Goal: Information Seeking & Learning: Learn about a topic

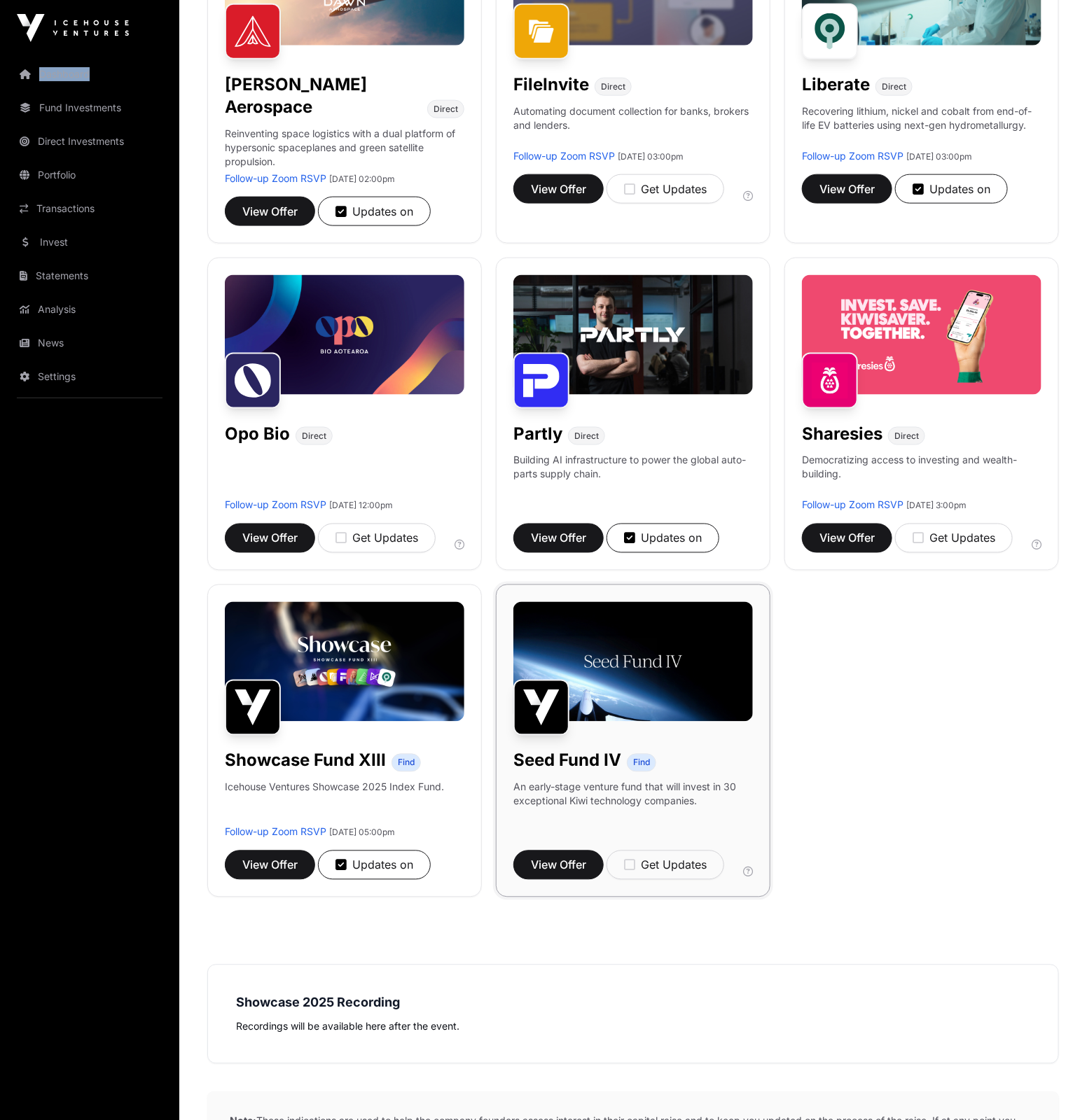
scroll to position [644, 0]
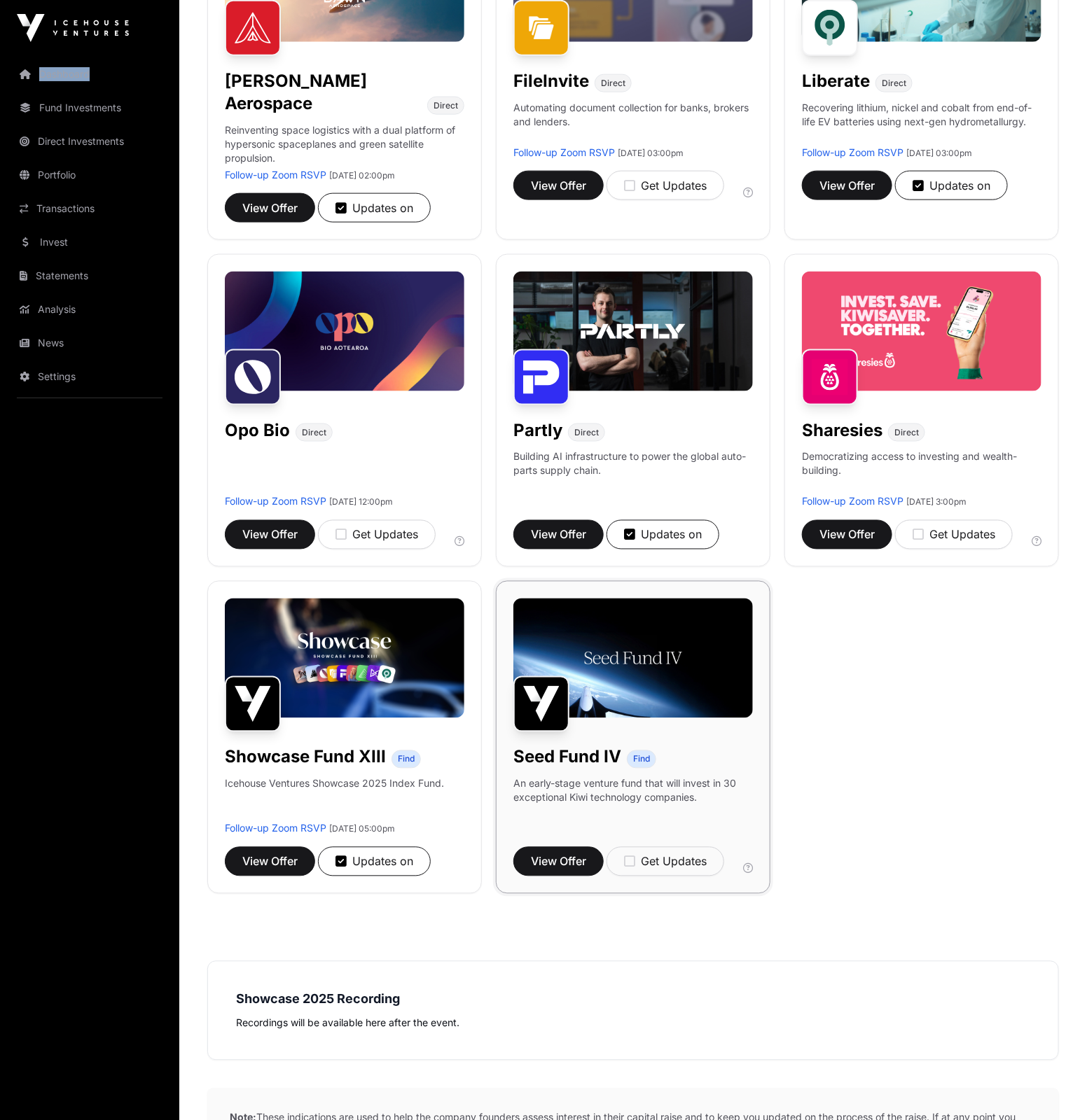
click at [643, 637] on img at bounding box center [633, 658] width 240 height 120
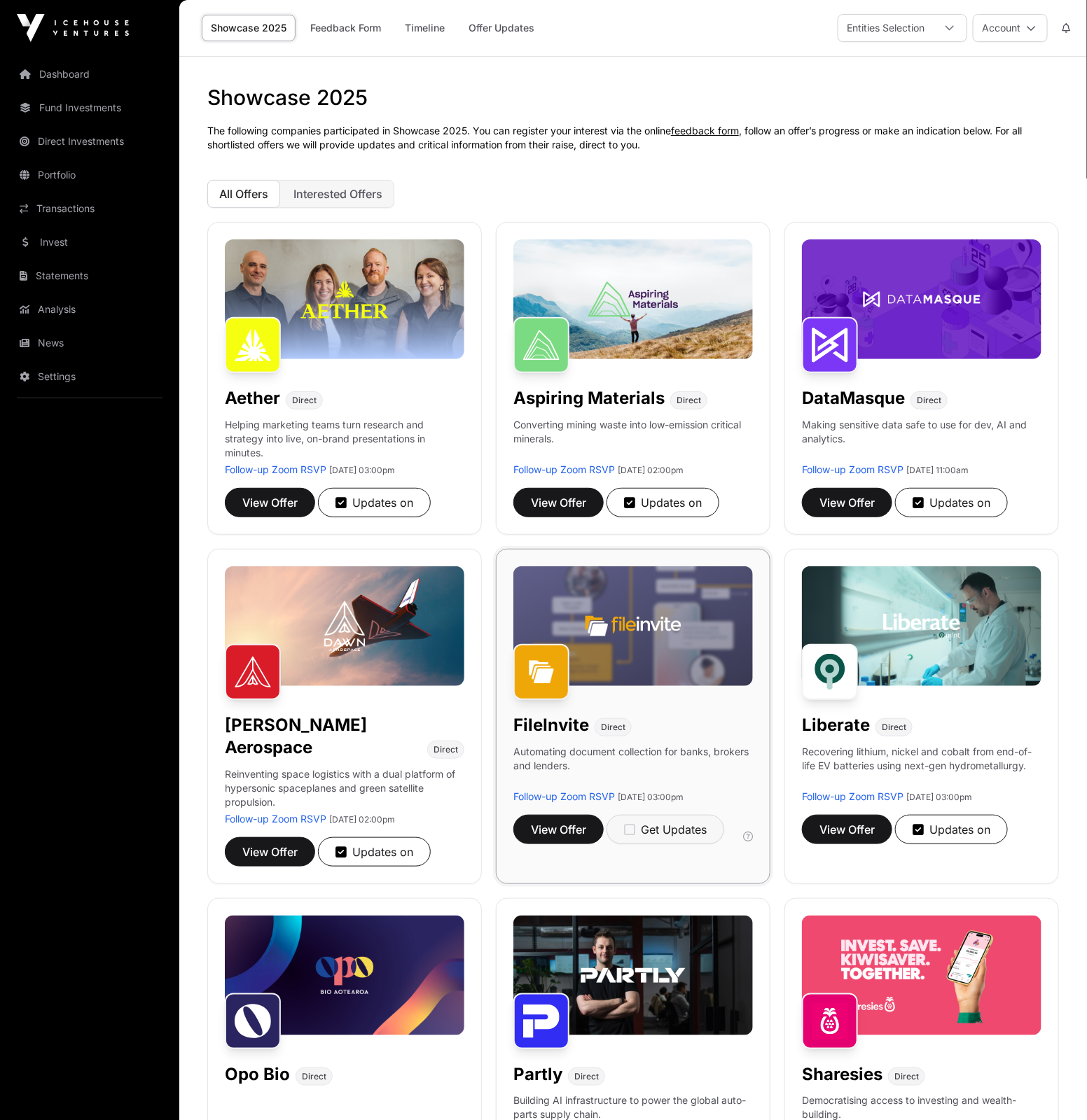
scroll to position [644, 0]
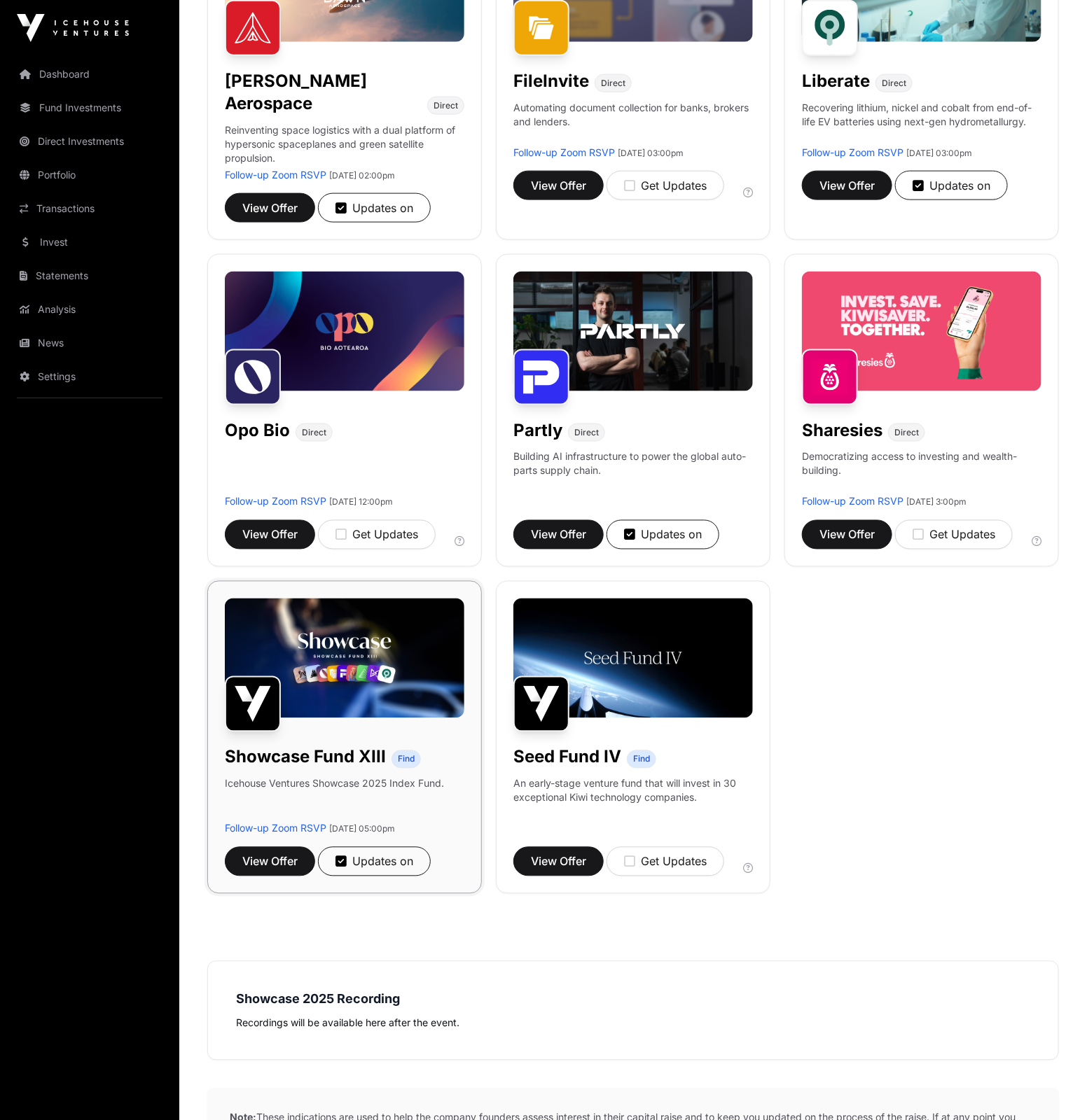
click at [315, 667] on img at bounding box center [345, 658] width 240 height 120
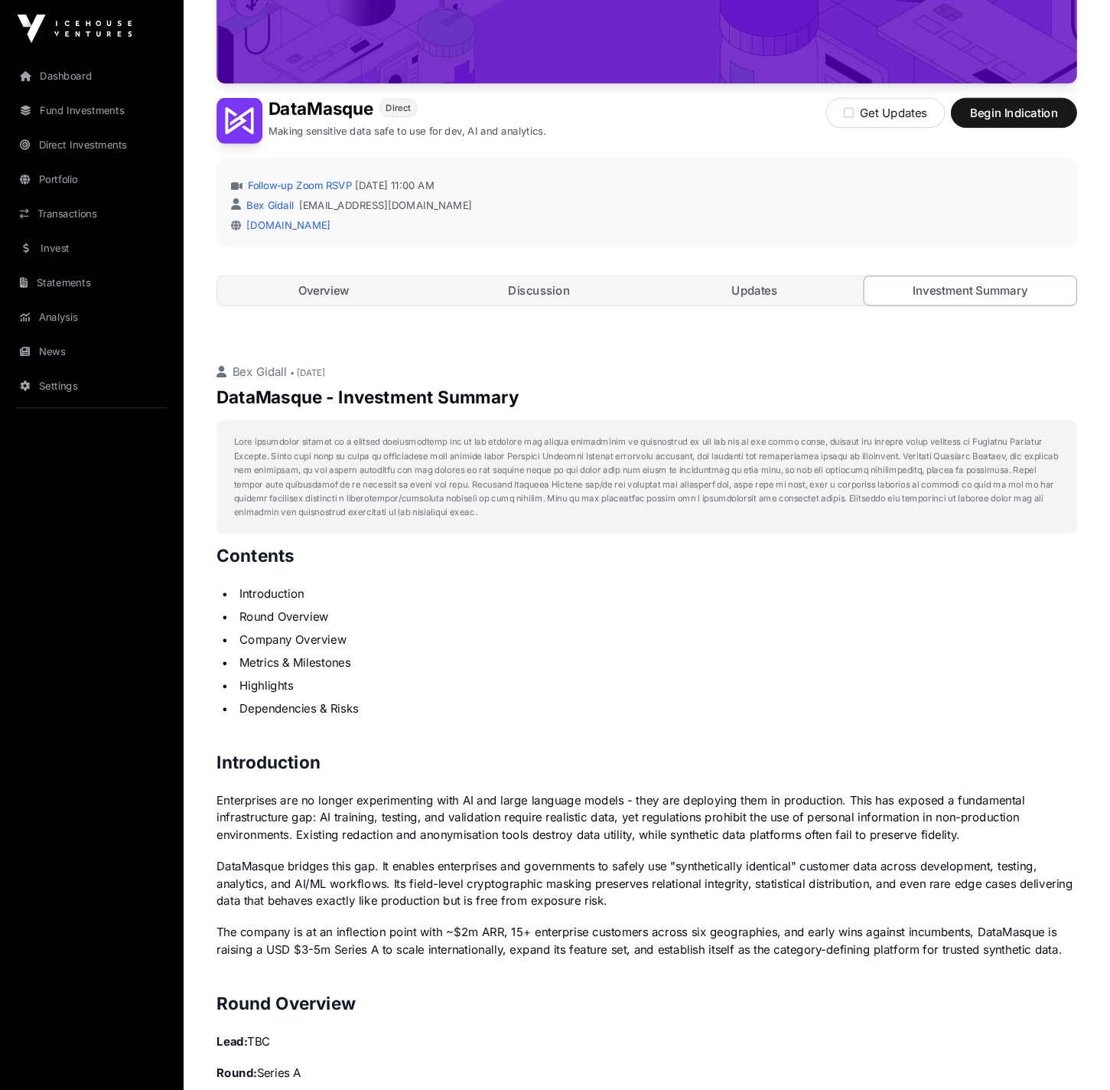
scroll to position [339, 0]
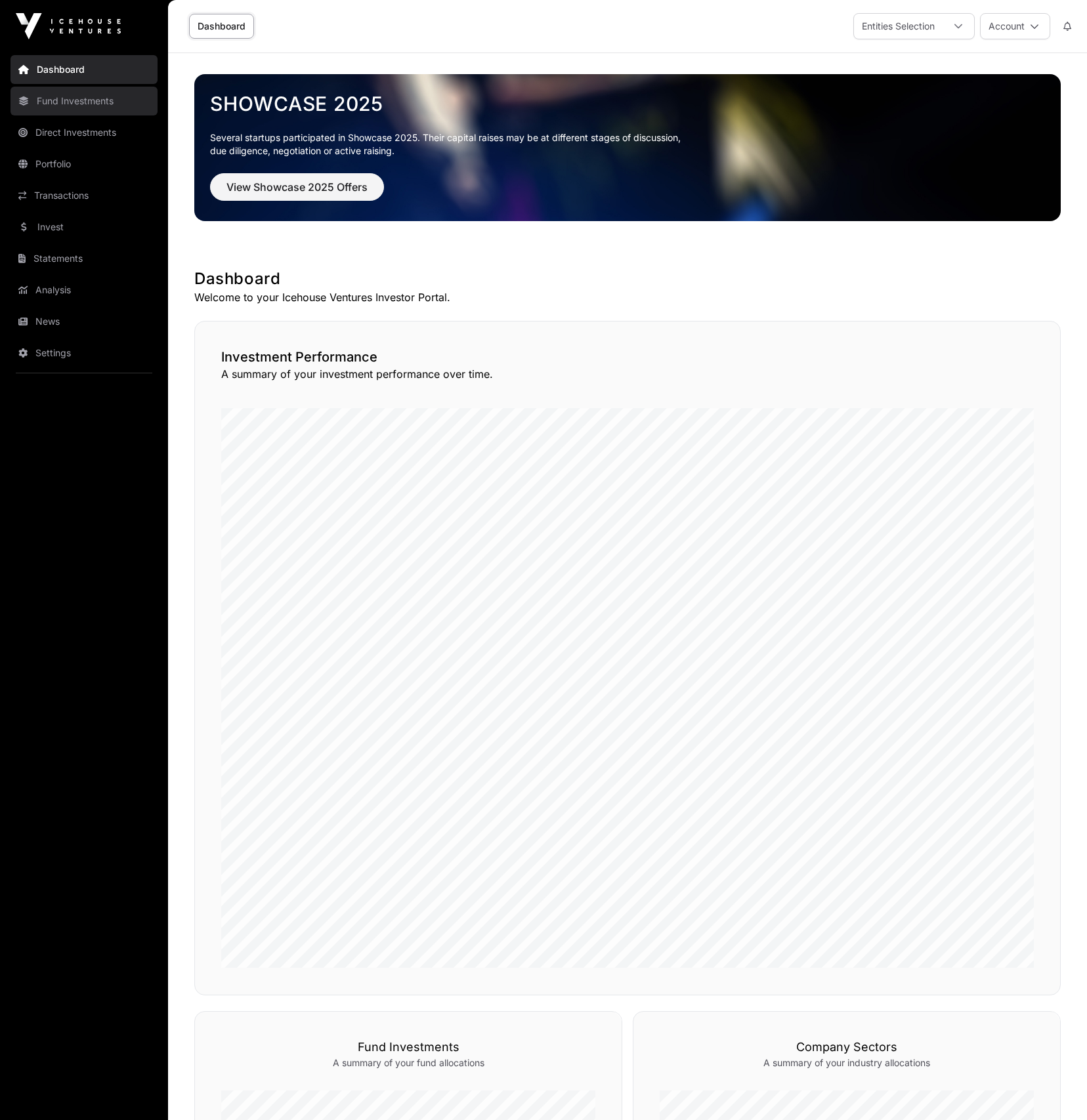
click at [63, 103] on link "Fund Investments" at bounding box center [83, 101] width 147 height 29
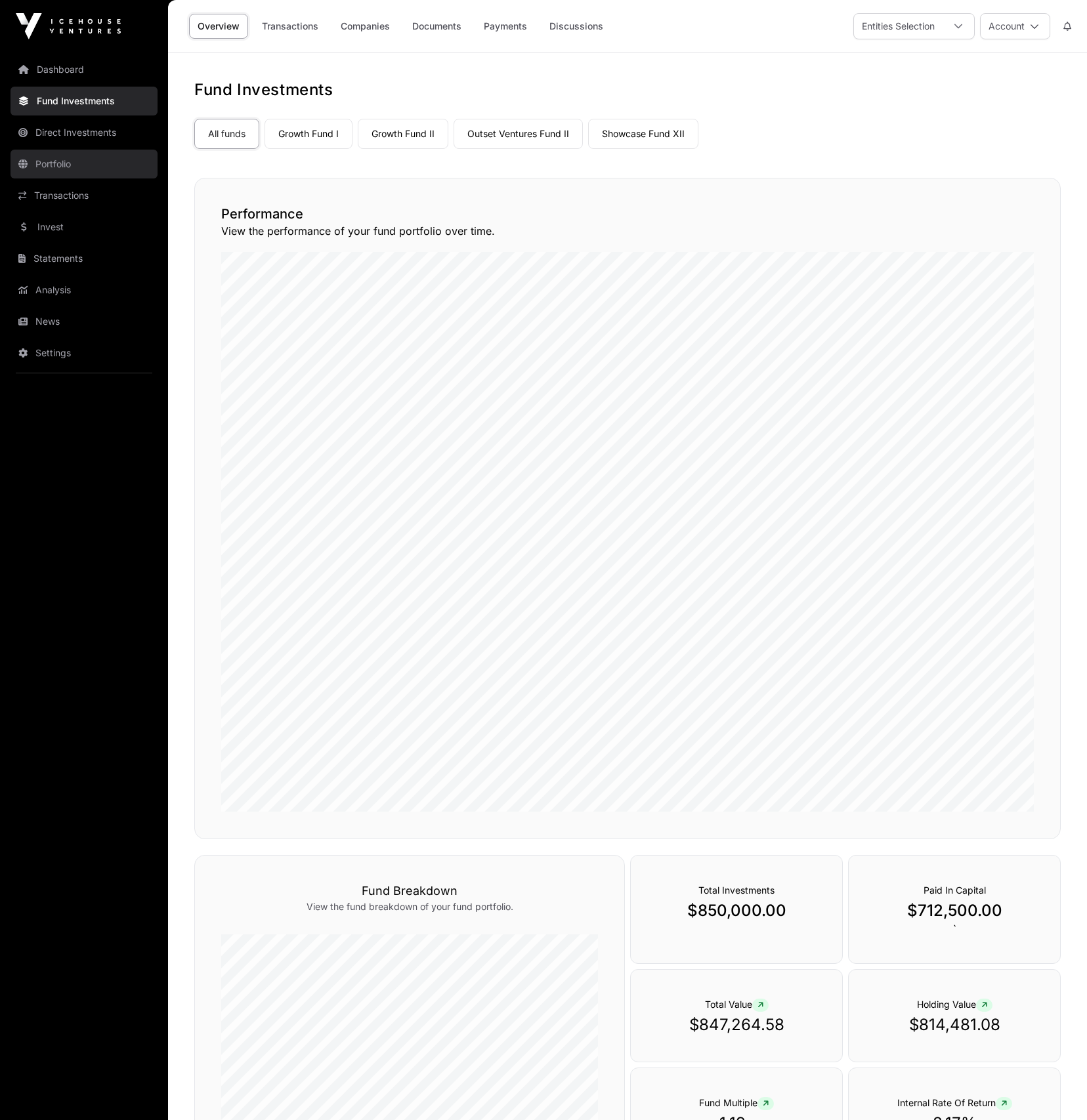
click at [50, 165] on link "Portfolio" at bounding box center [83, 164] width 147 height 29
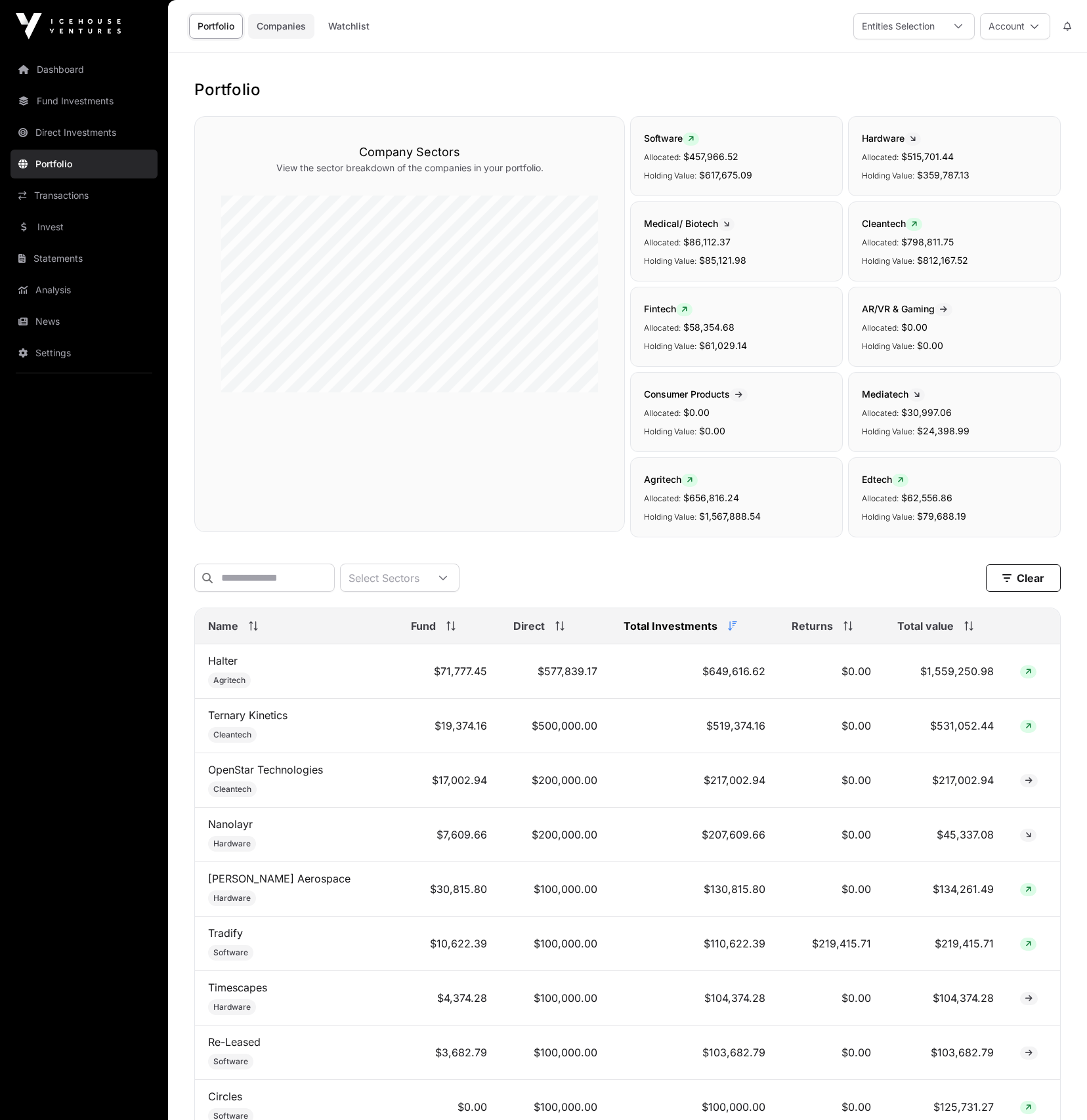
click at [277, 21] on link "Companies" at bounding box center [281, 26] width 66 height 25
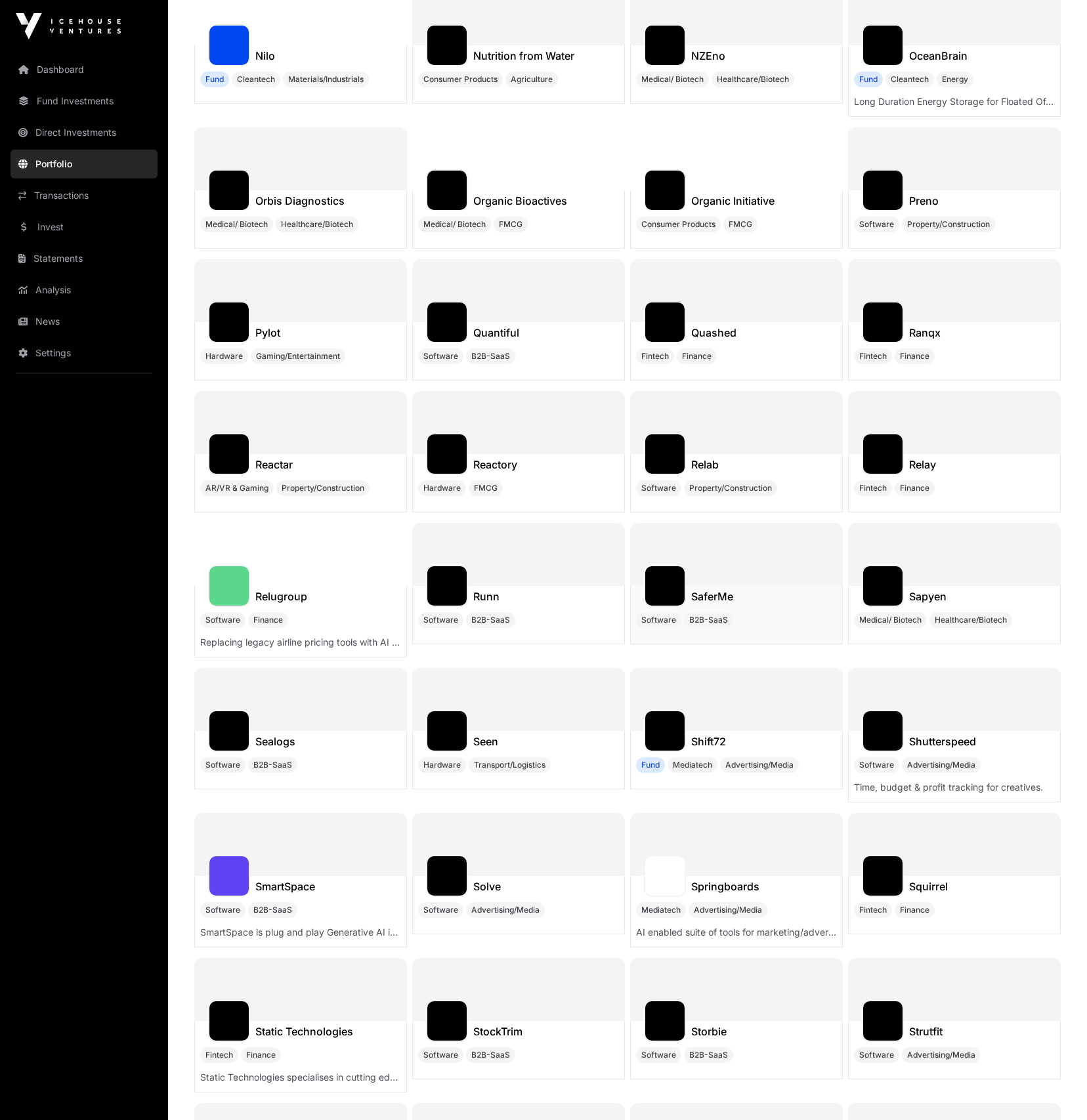
scroll to position [154, 0]
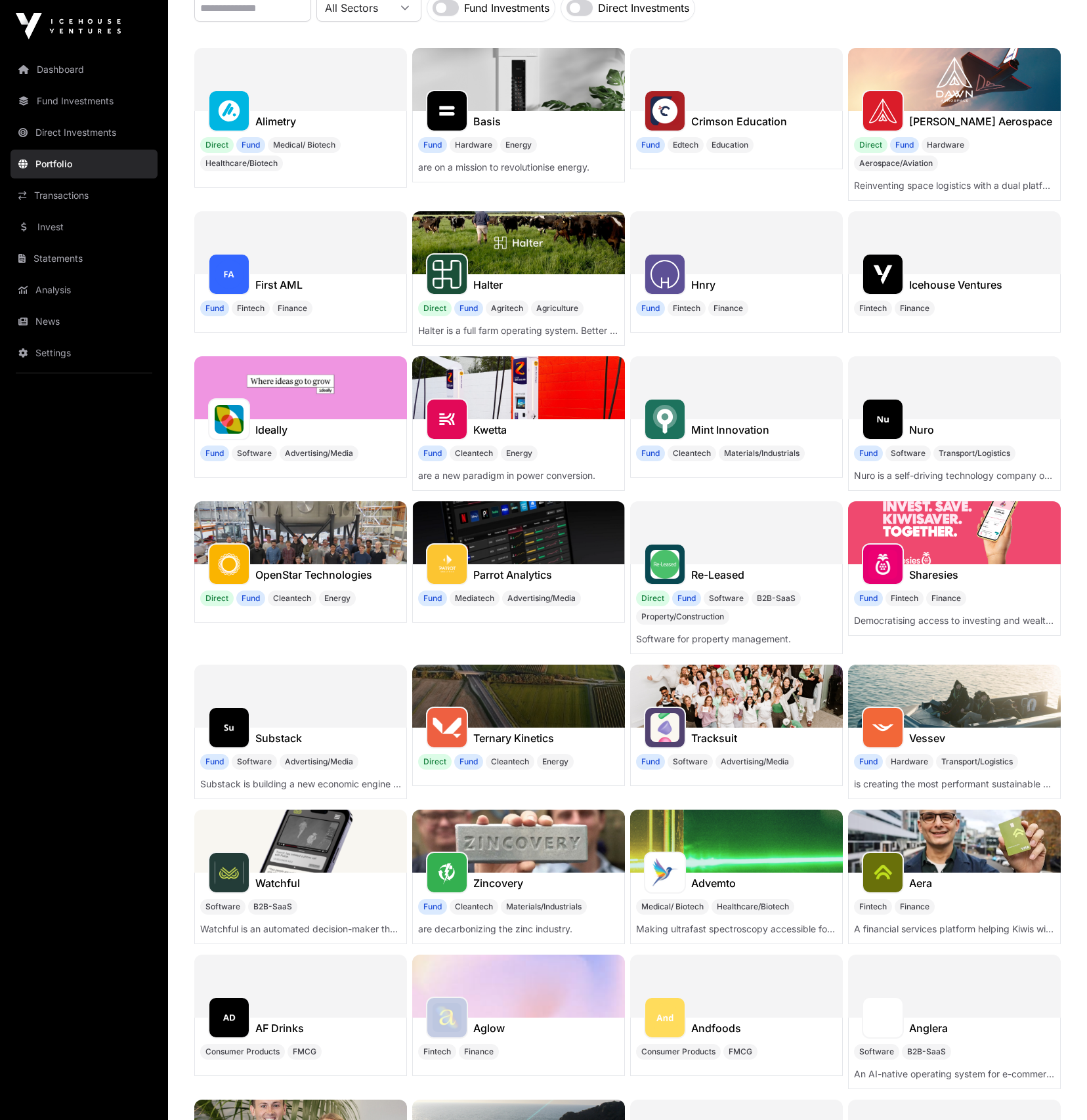
click at [915, 510] on img at bounding box center [955, 533] width 213 height 63
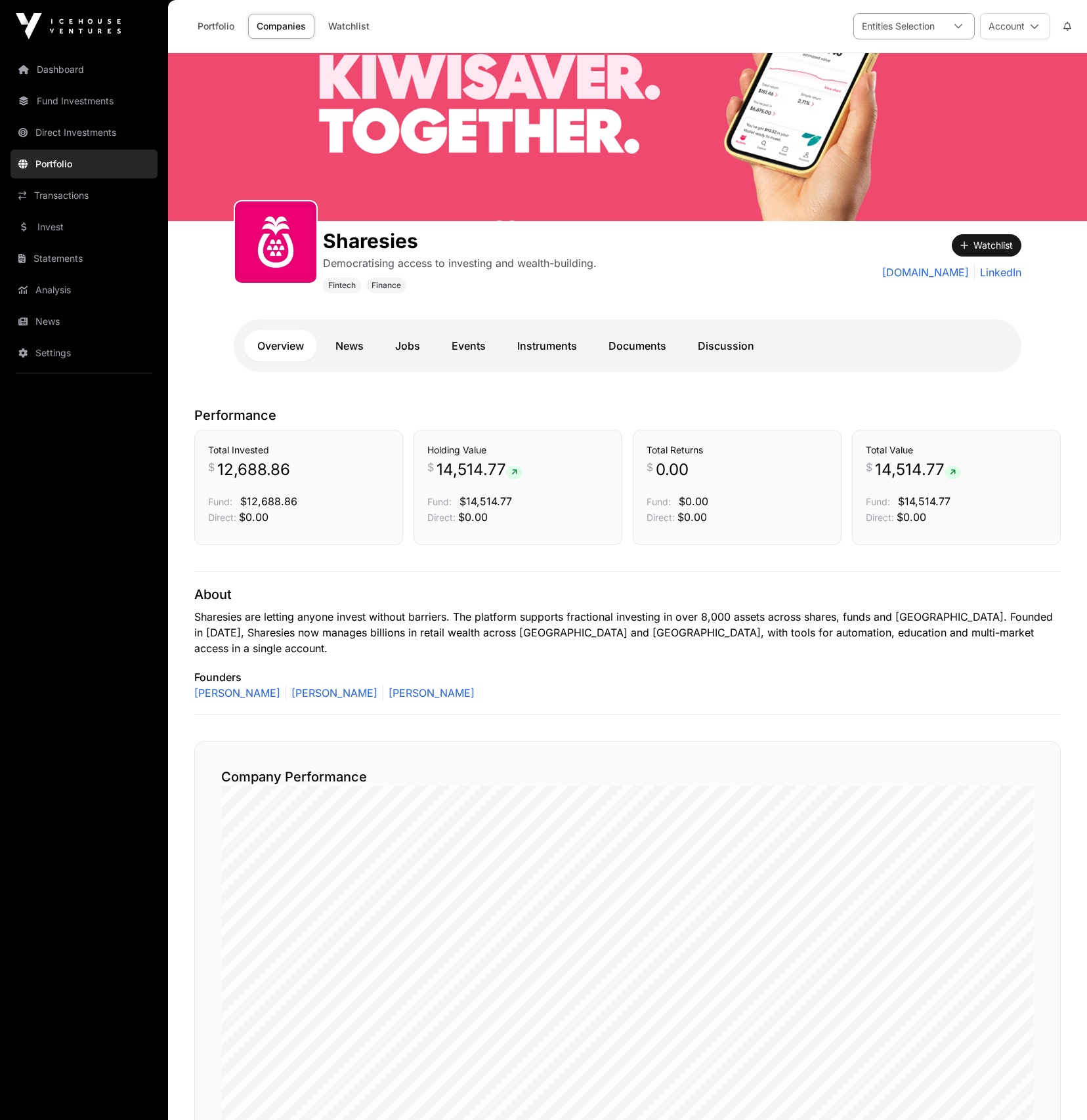
click at [899, 24] on div "Entities Selection" at bounding box center [898, 26] width 88 height 25
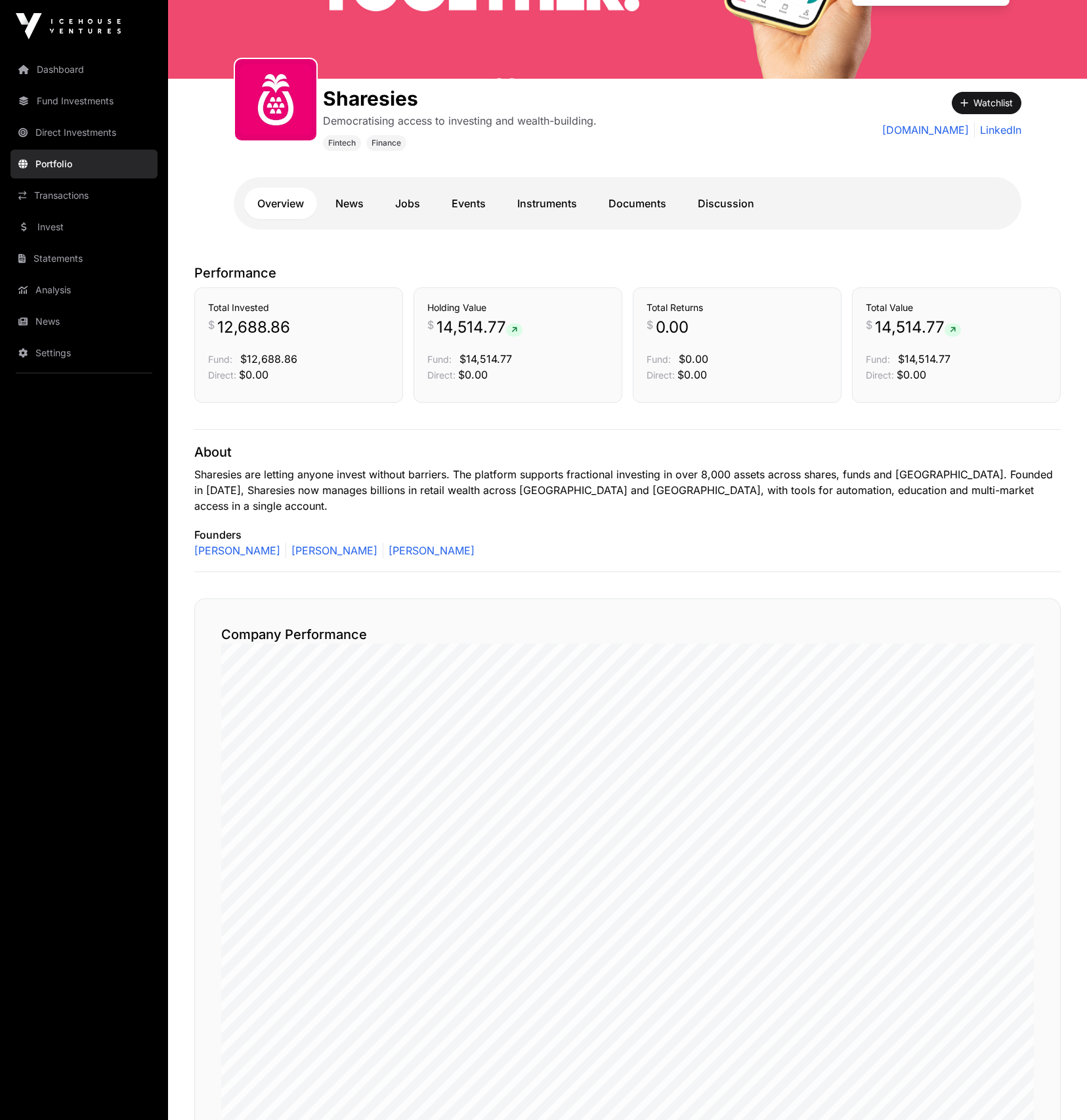
scroll to position [71, 0]
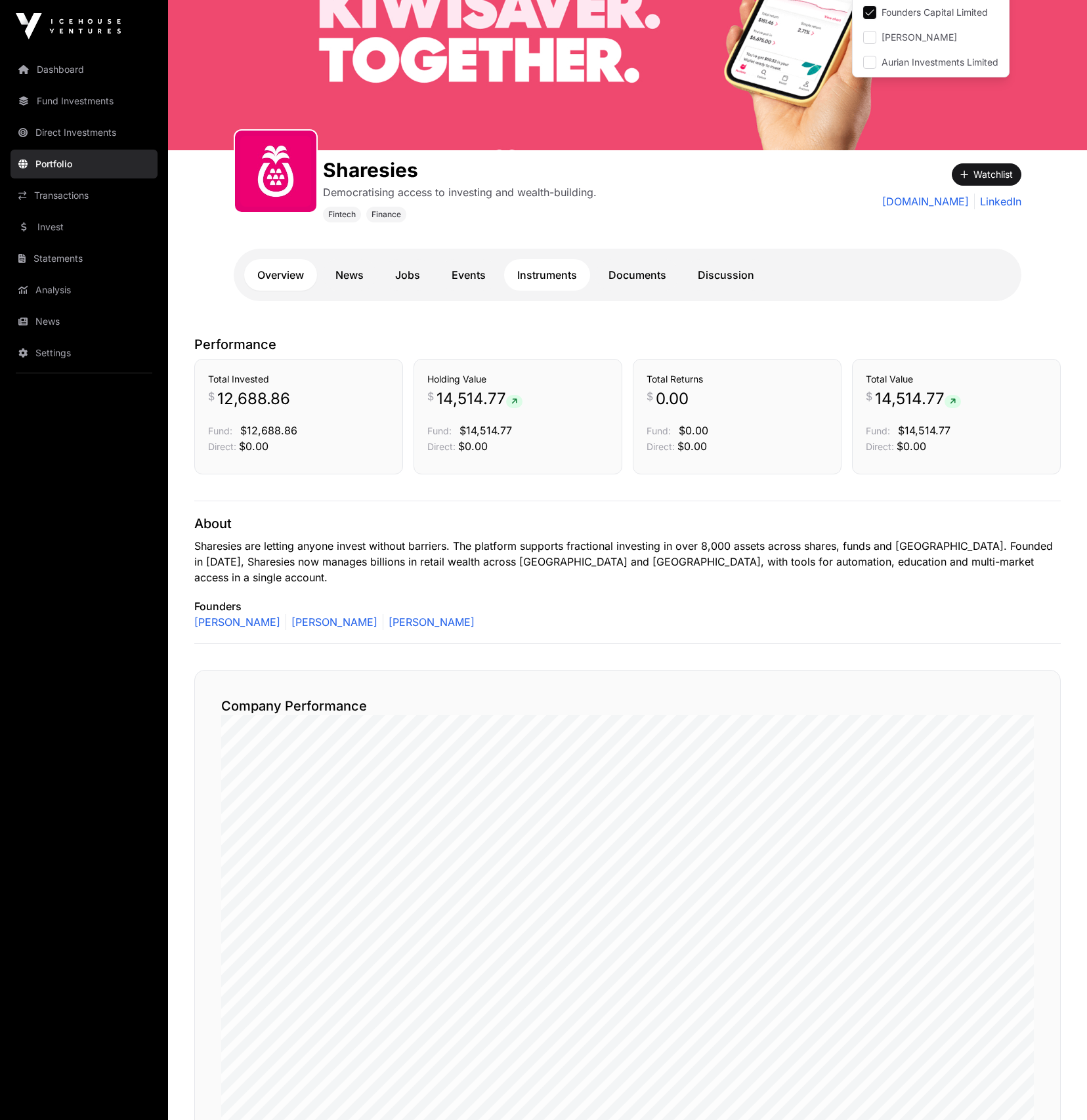
click at [534, 275] on link "Instruments" at bounding box center [547, 274] width 86 height 32
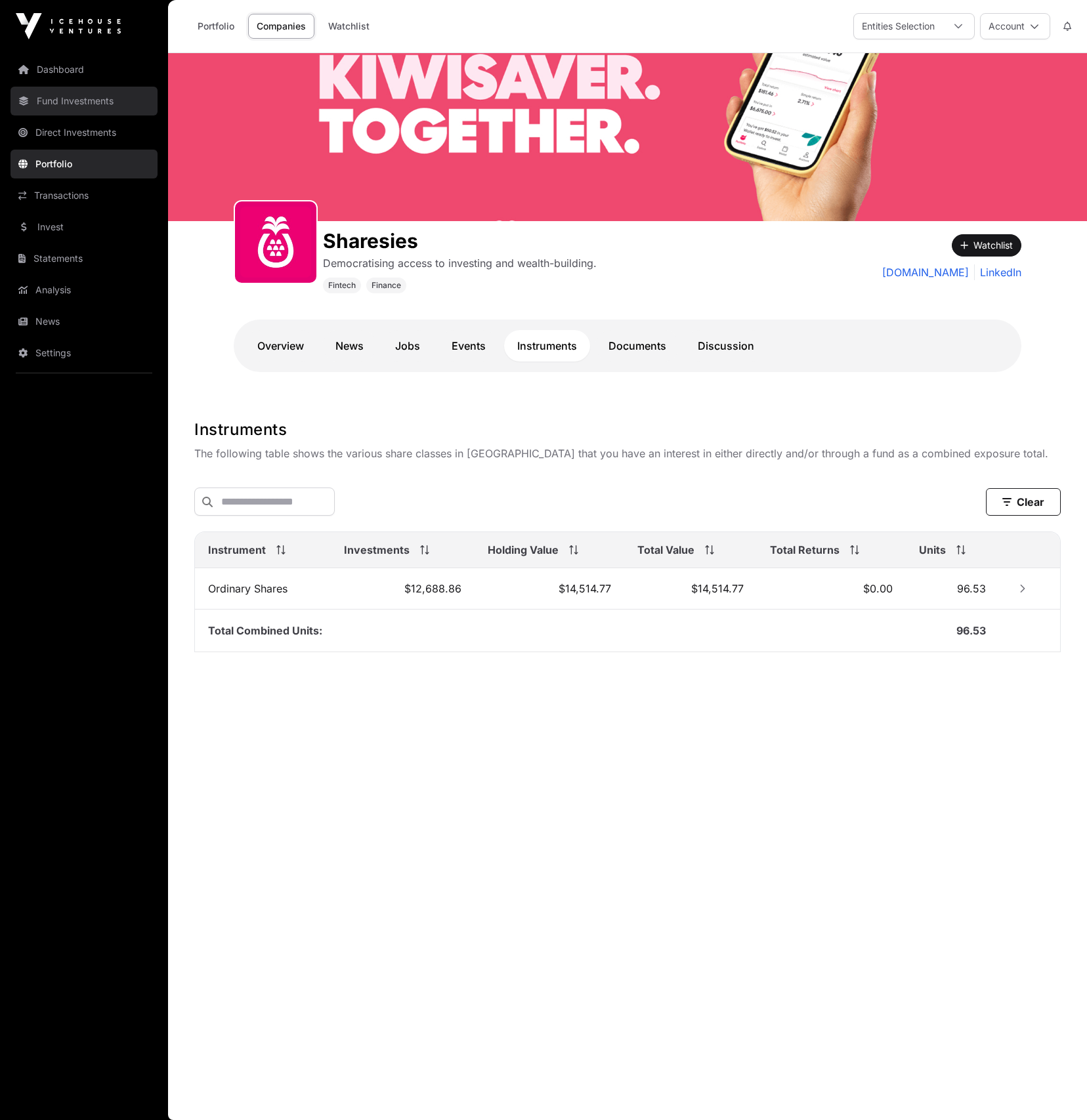
click at [67, 102] on link "Fund Investments" at bounding box center [83, 101] width 147 height 29
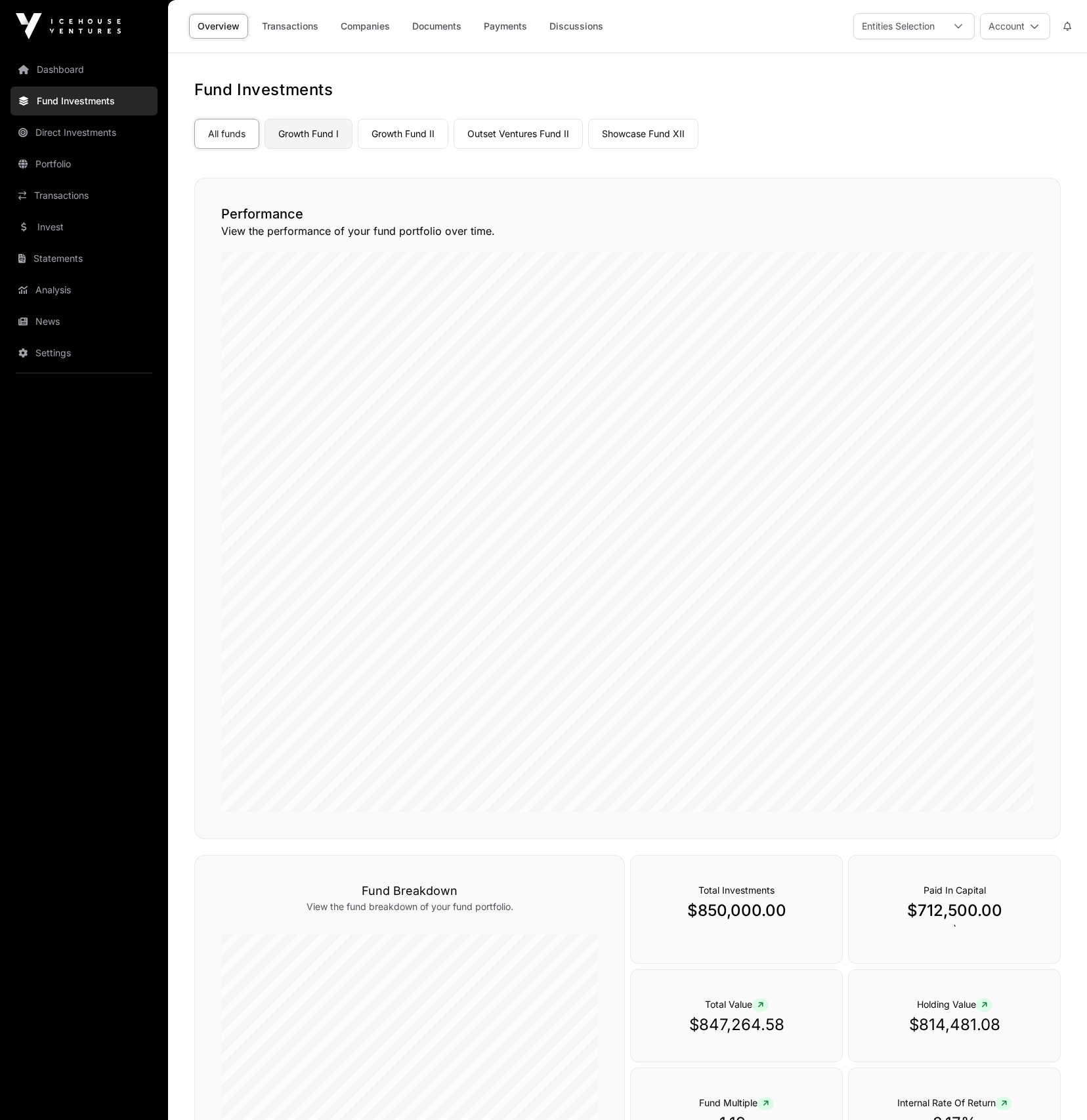
click at [312, 130] on link "Growth Fund I" at bounding box center [308, 134] width 88 height 30
click at [309, 130] on link "Growth Fund I" at bounding box center [308, 134] width 88 height 30
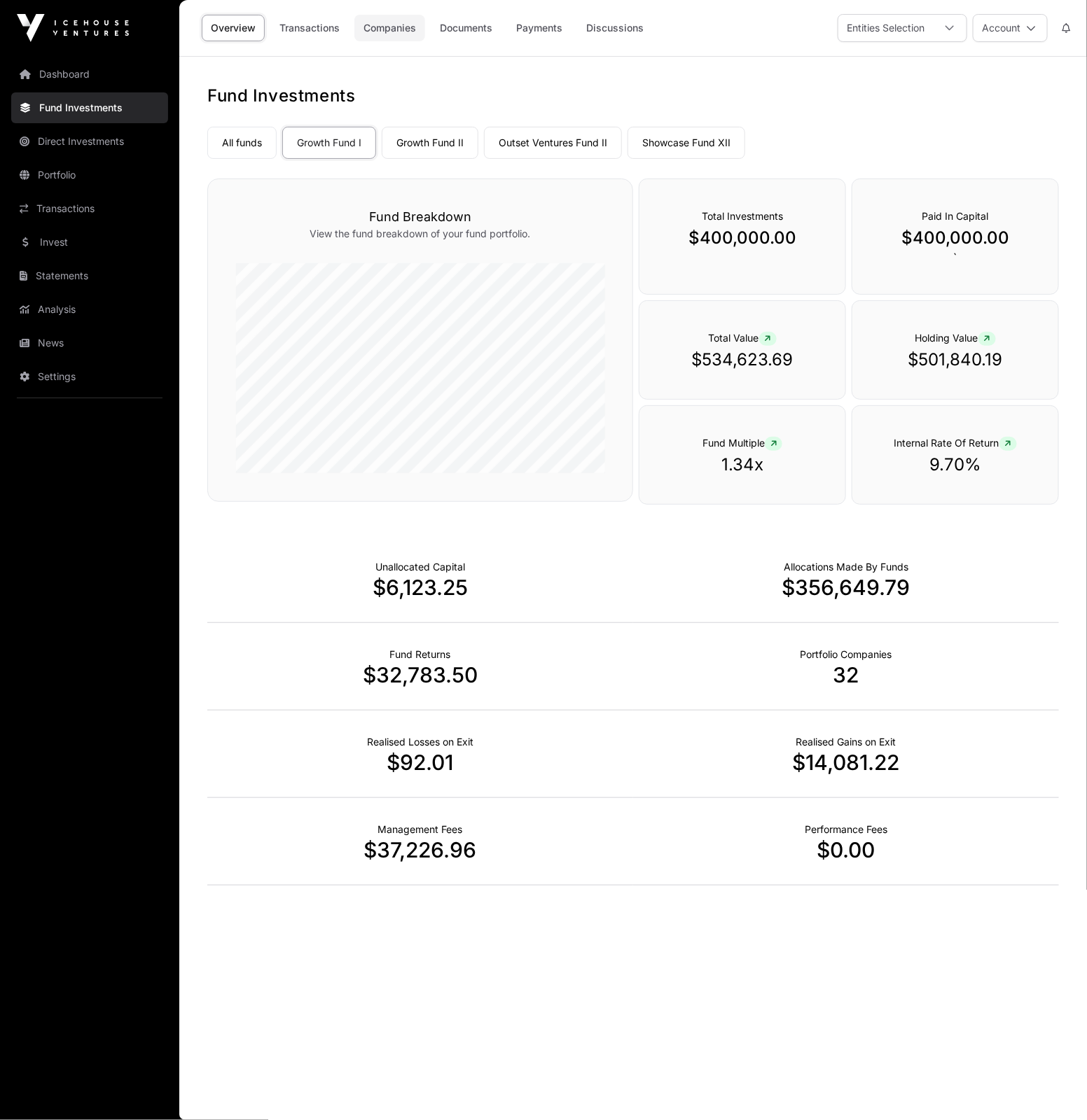
click at [398, 28] on link "Companies" at bounding box center [389, 27] width 70 height 27
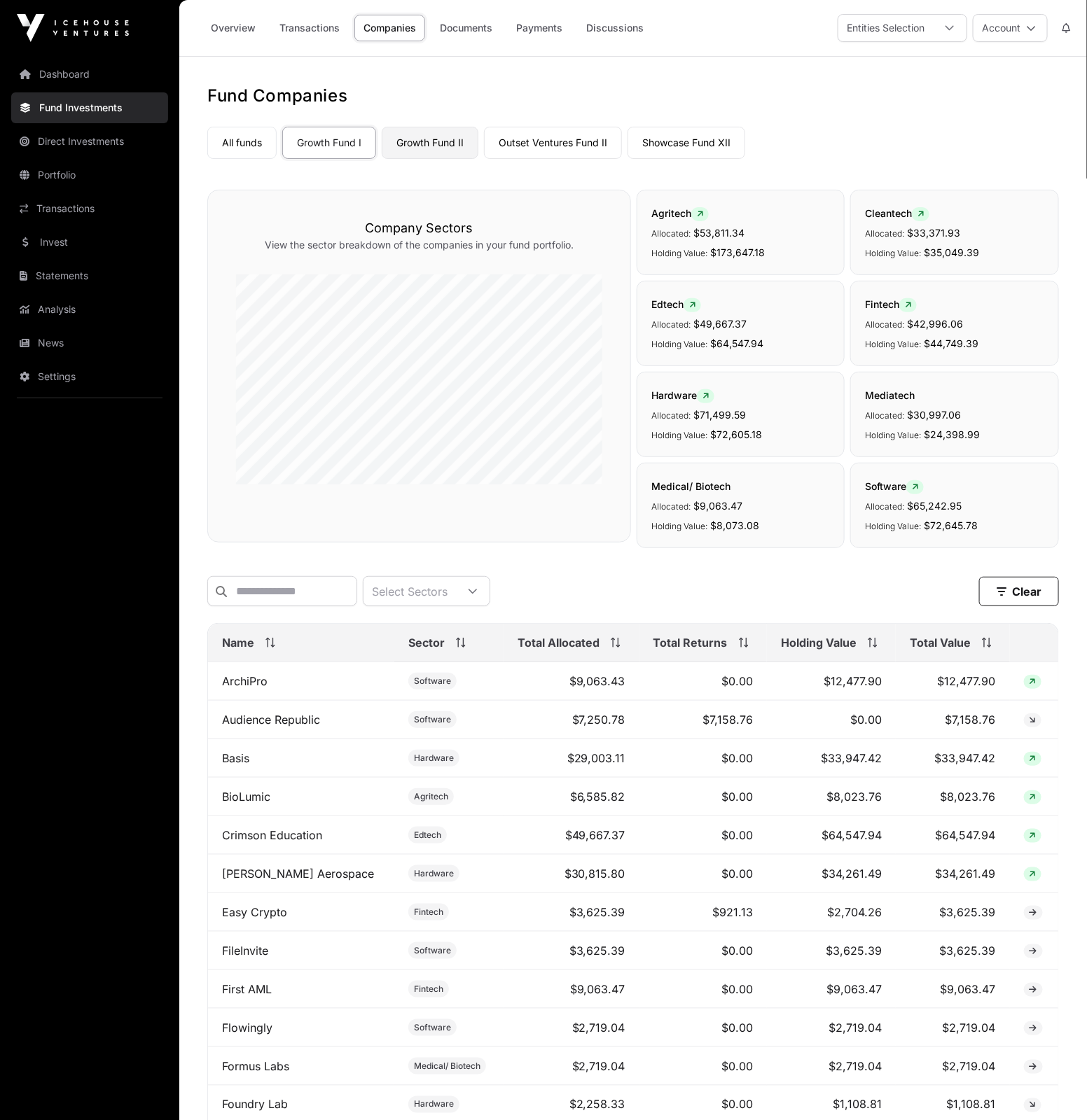
click at [435, 144] on link "Growth Fund II" at bounding box center [430, 143] width 97 height 32
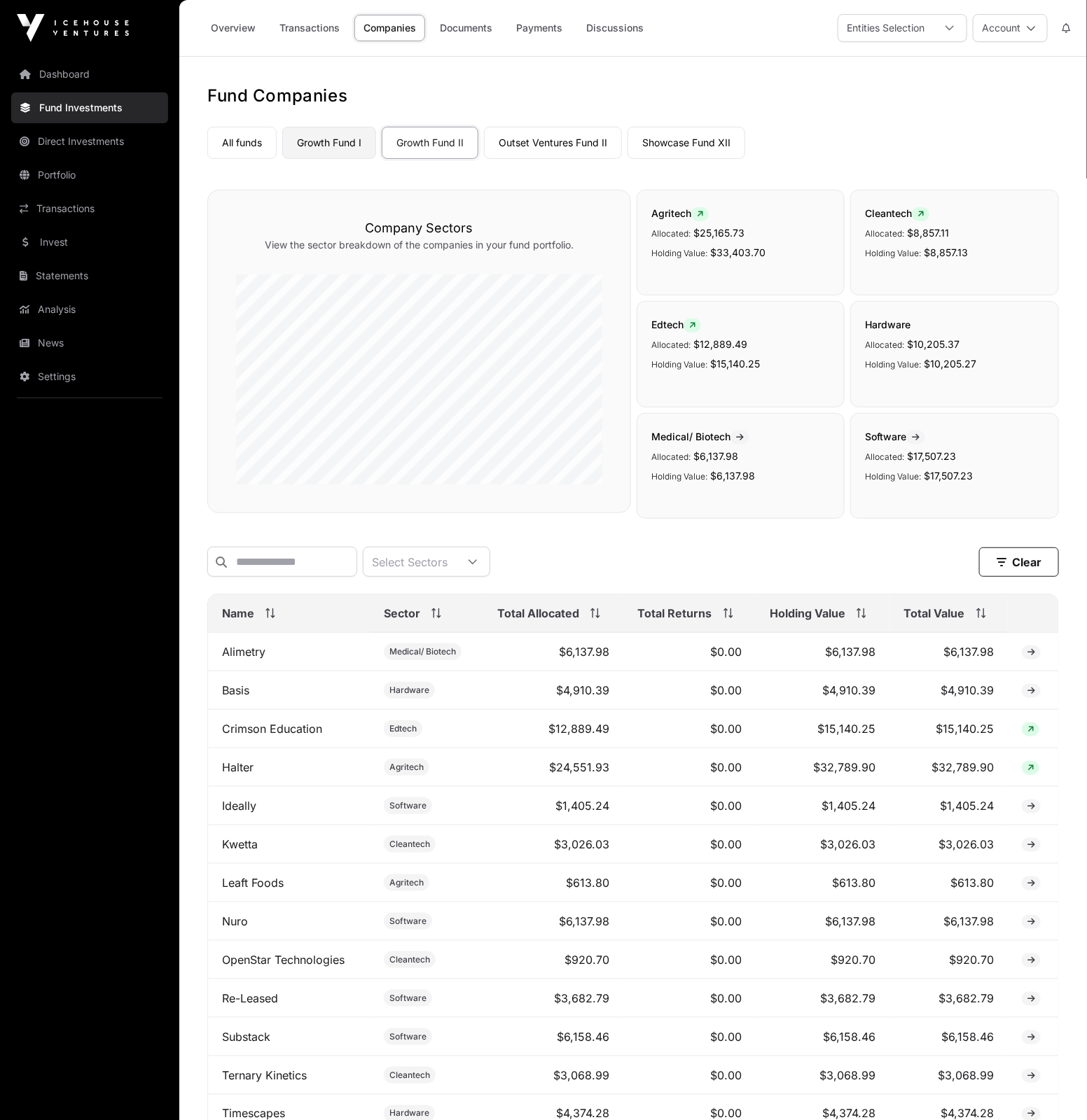
click at [308, 140] on link "Growth Fund I" at bounding box center [328, 143] width 94 height 32
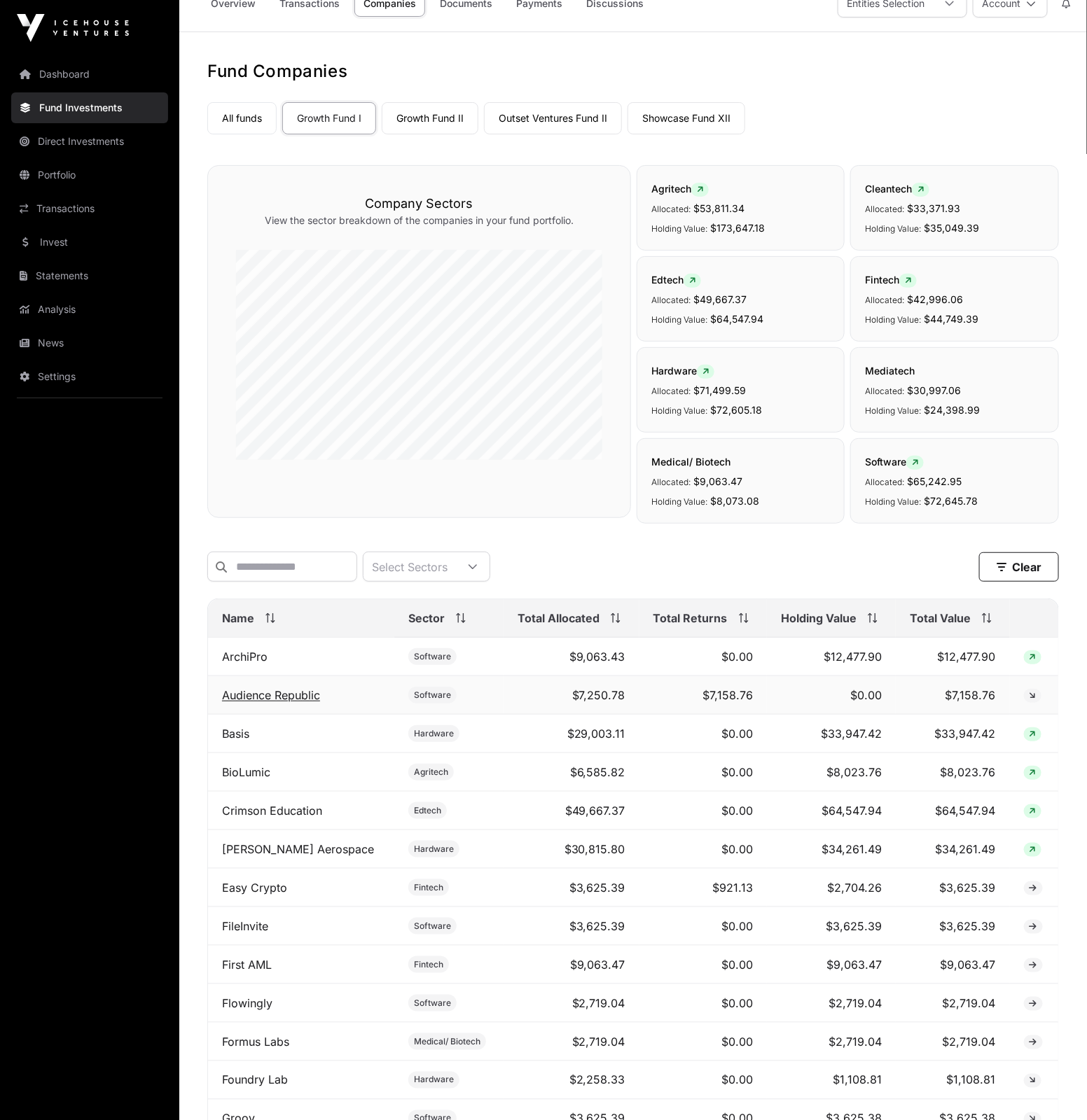
scroll to position [28, 0]
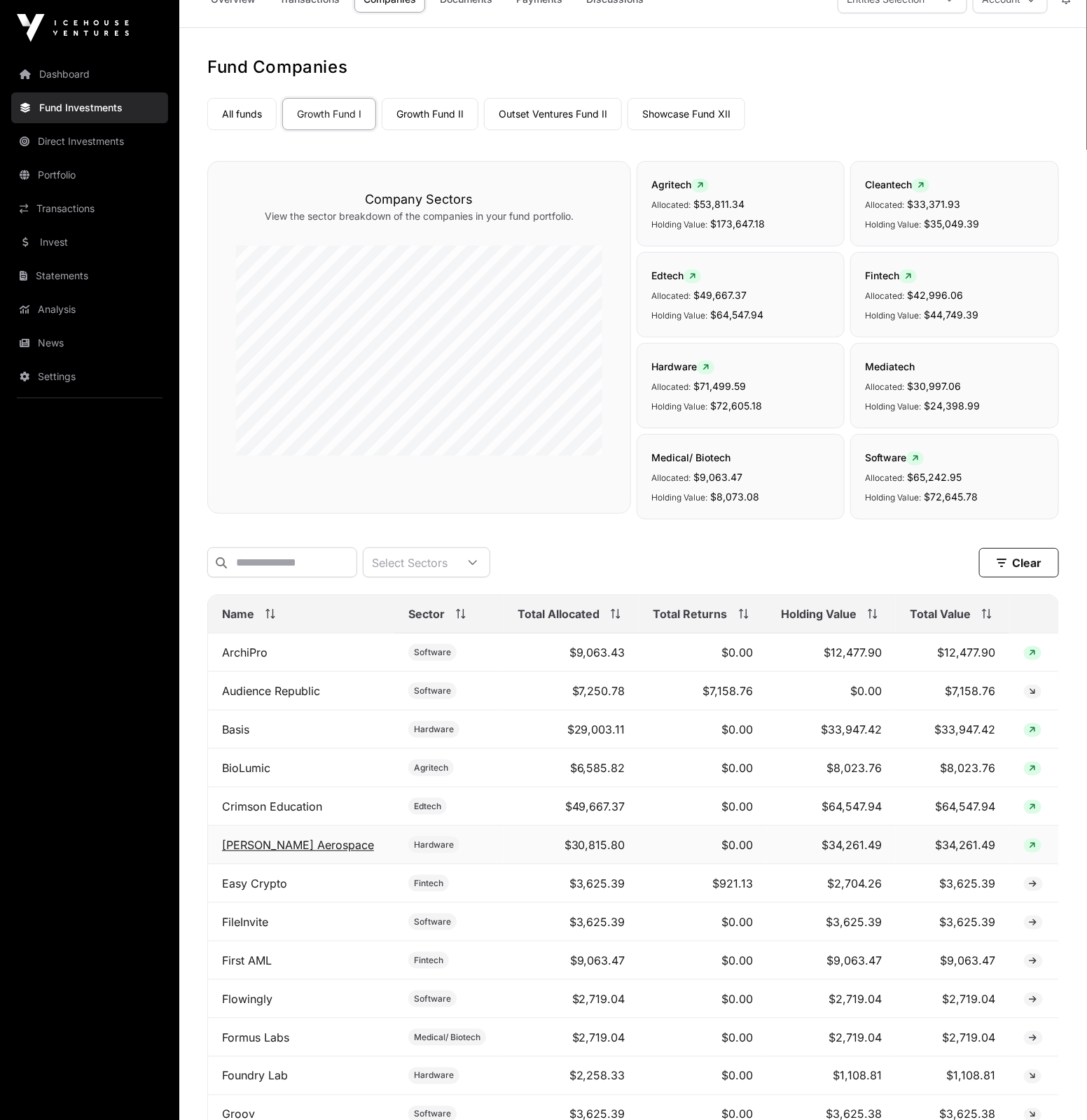
click at [264, 838] on link "[PERSON_NAME] Aerospace" at bounding box center [298, 845] width 152 height 14
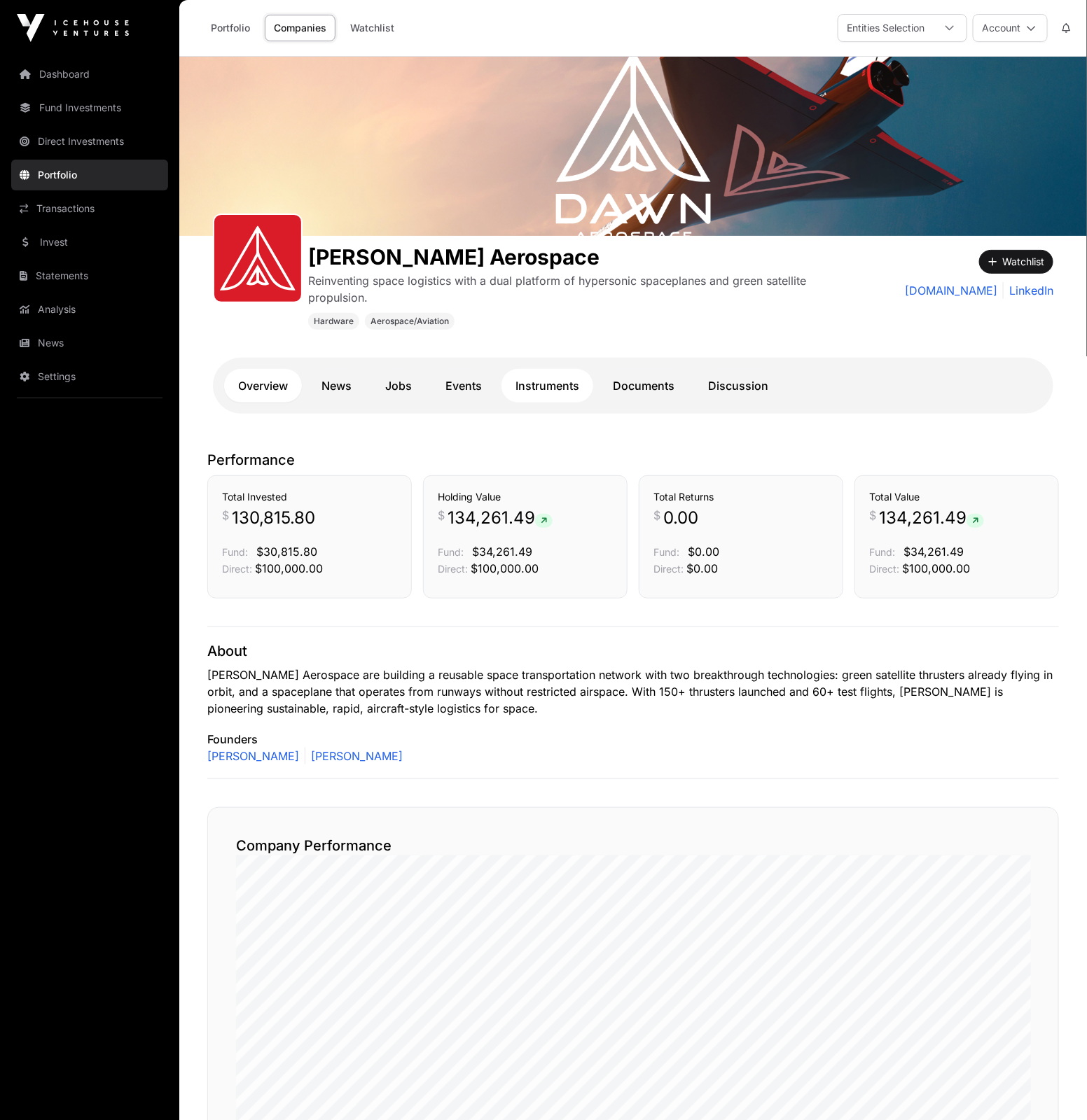
click at [559, 383] on link "Instruments" at bounding box center [547, 385] width 91 height 34
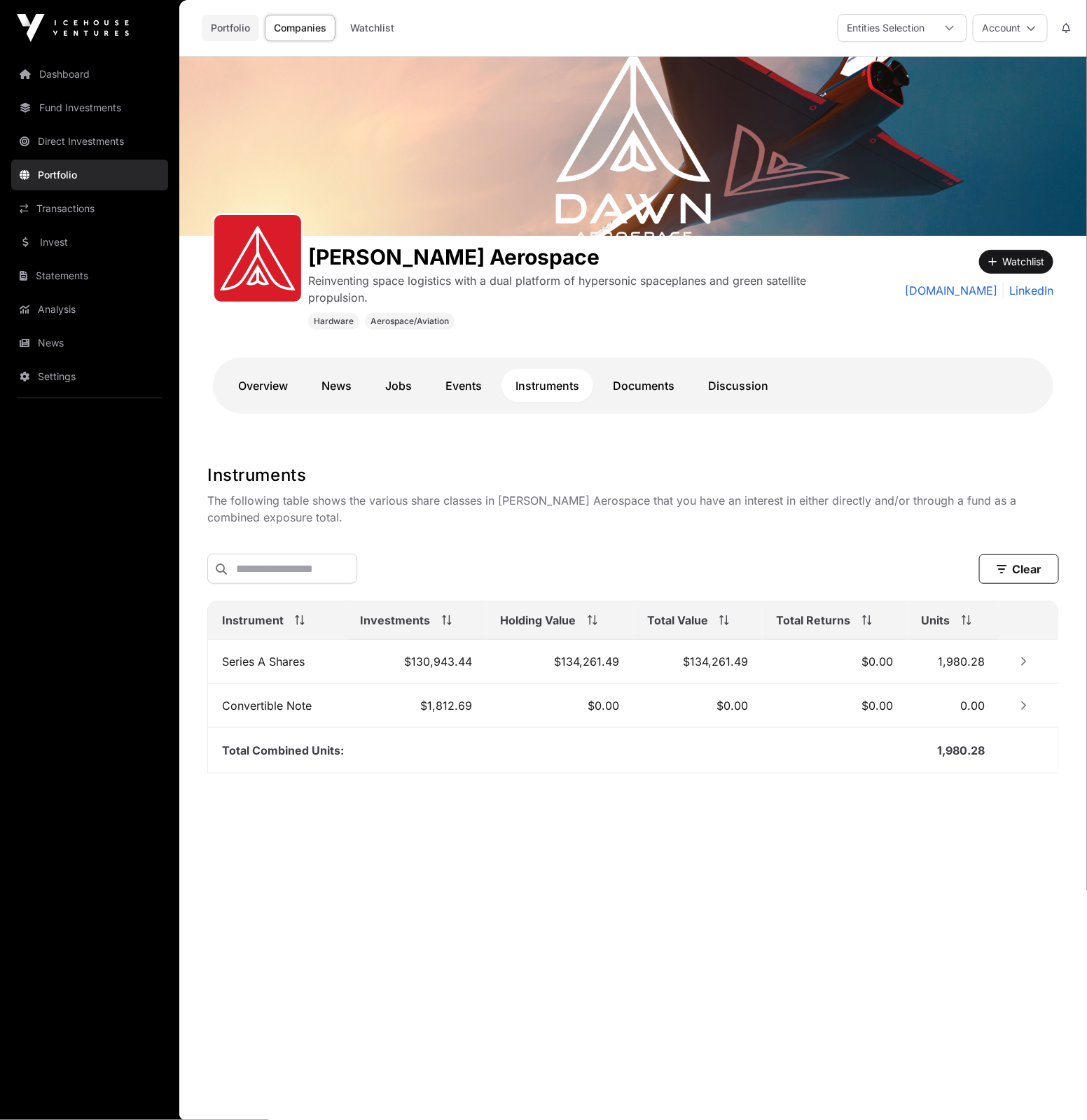
click at [228, 31] on link "Portfolio" at bounding box center [230, 27] width 58 height 27
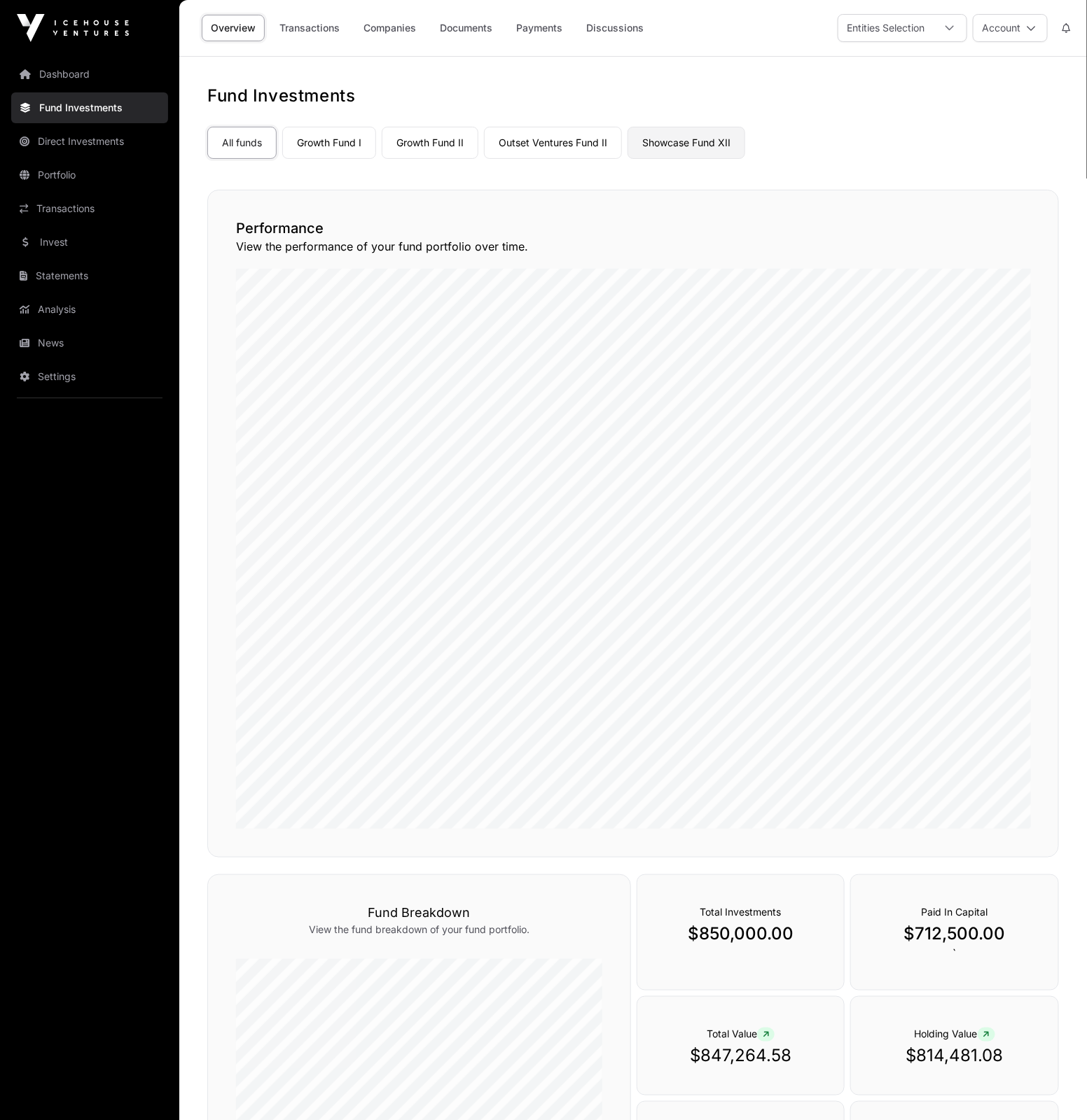
click at [677, 143] on link "Showcase Fund XII" at bounding box center [686, 143] width 118 height 32
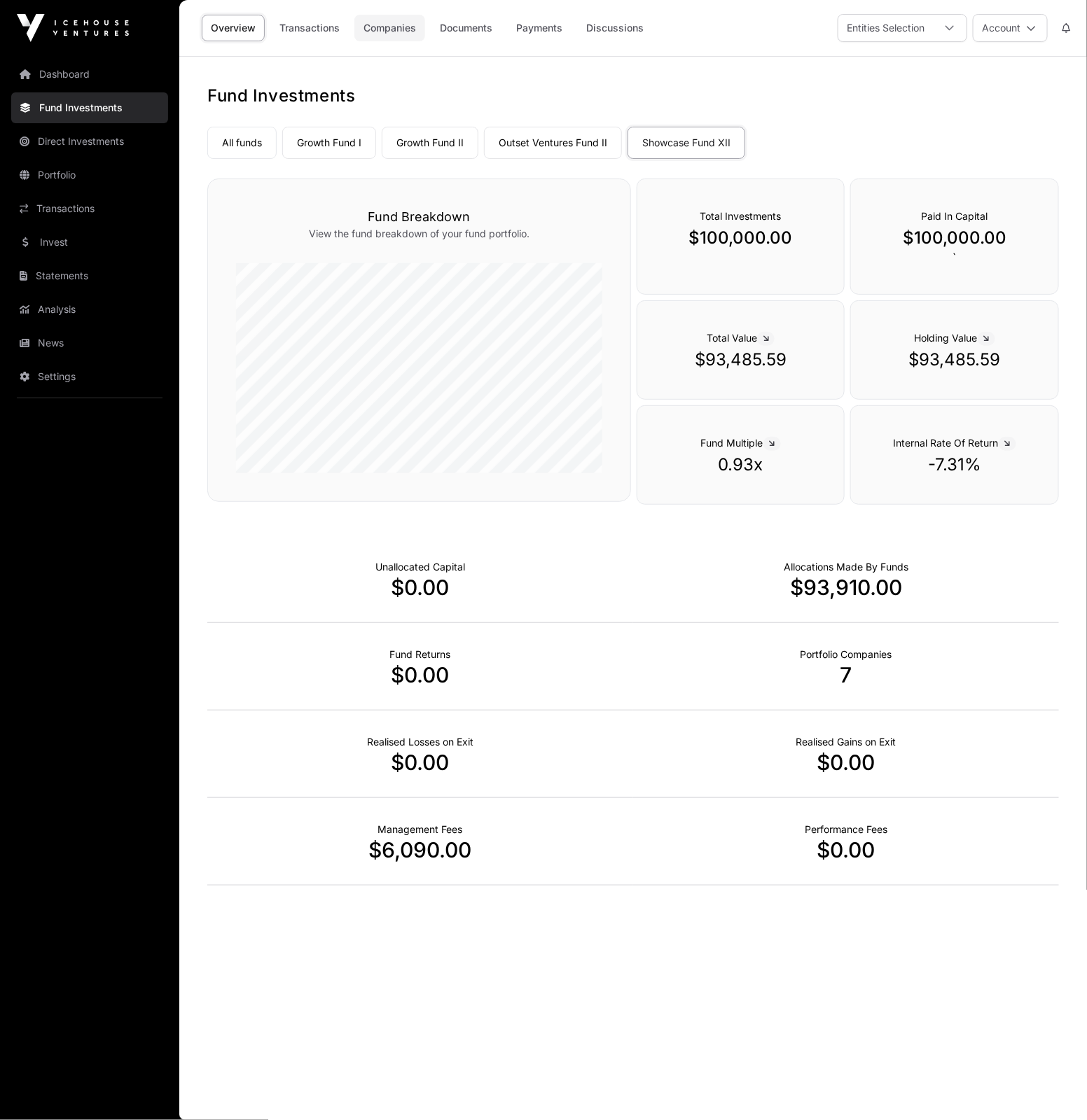
click at [394, 28] on link "Companies" at bounding box center [389, 27] width 70 height 27
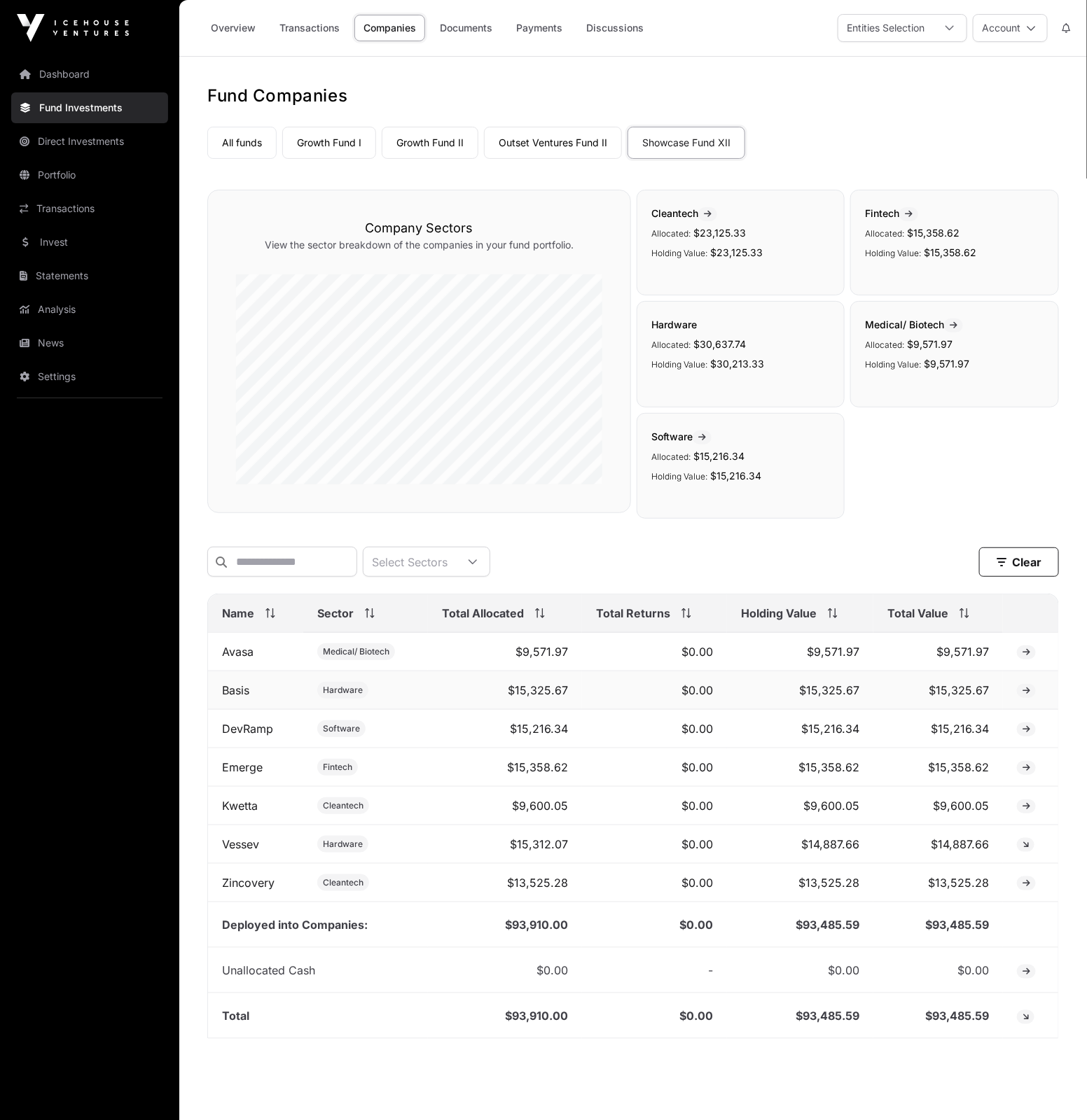
scroll to position [32, 0]
